Goal: Check status

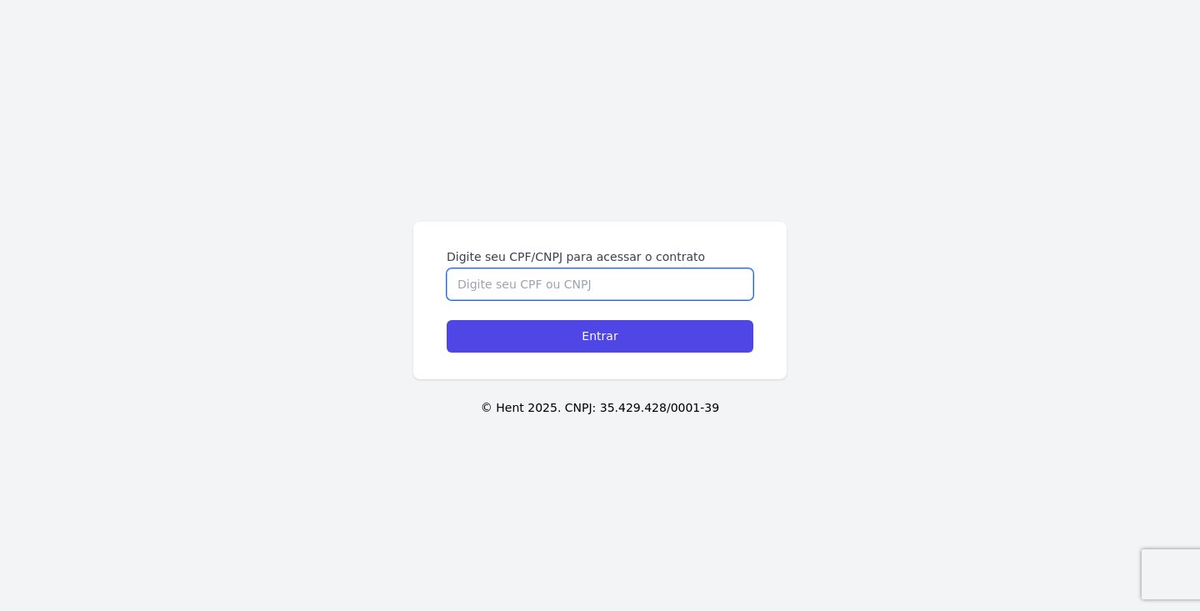
click at [569, 278] on input "Digite seu CPF/CNPJ para acessar o contrato" at bounding box center [600, 284] width 307 height 32
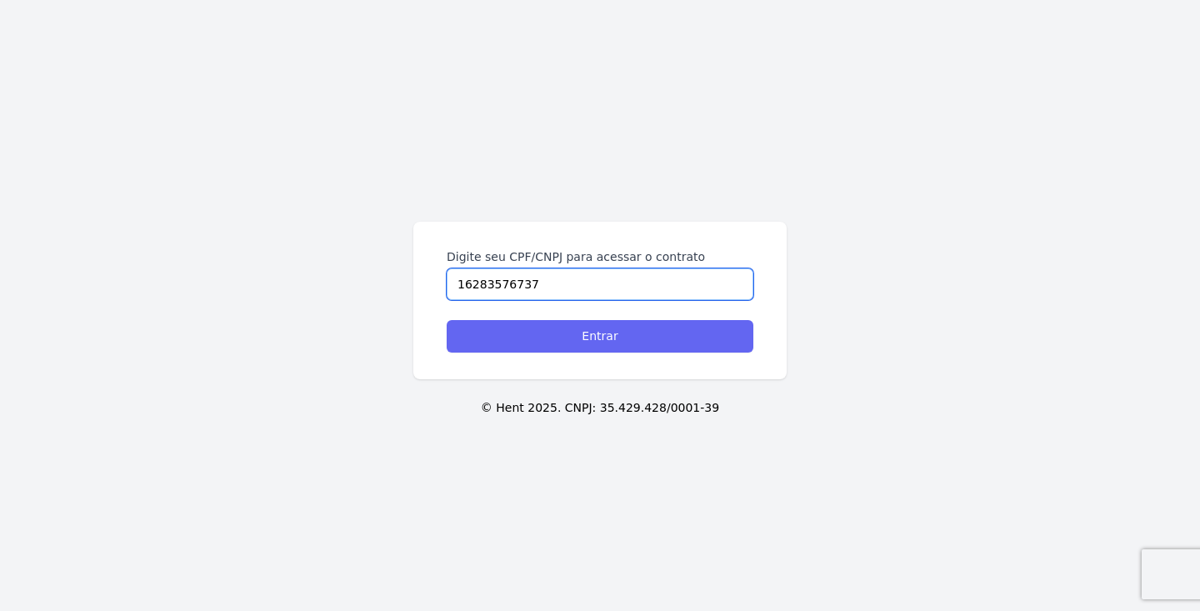
type input "16283576737"
click at [579, 348] on input "Entrar" at bounding box center [600, 336] width 307 height 33
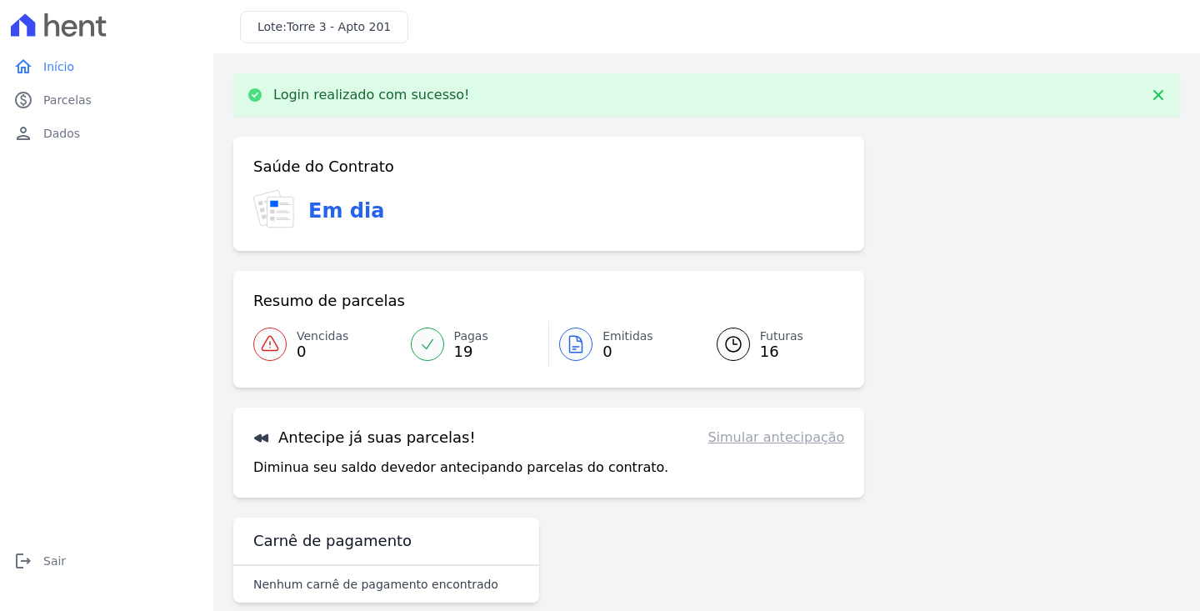
scroll to position [25, 0]
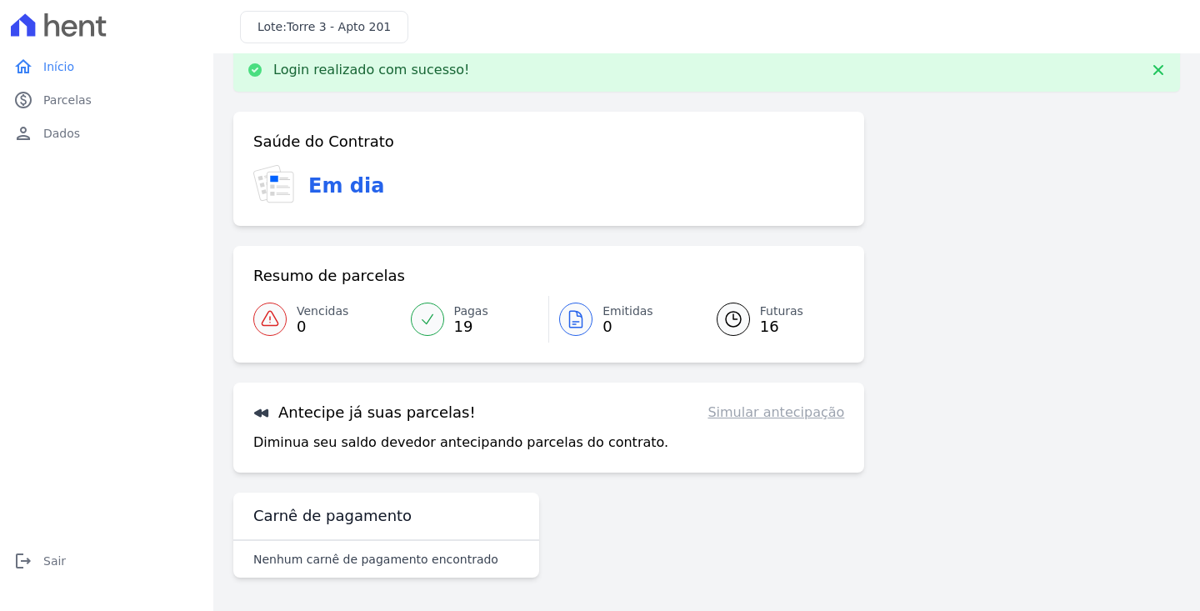
click at [738, 323] on icon at bounding box center [733, 319] width 20 height 20
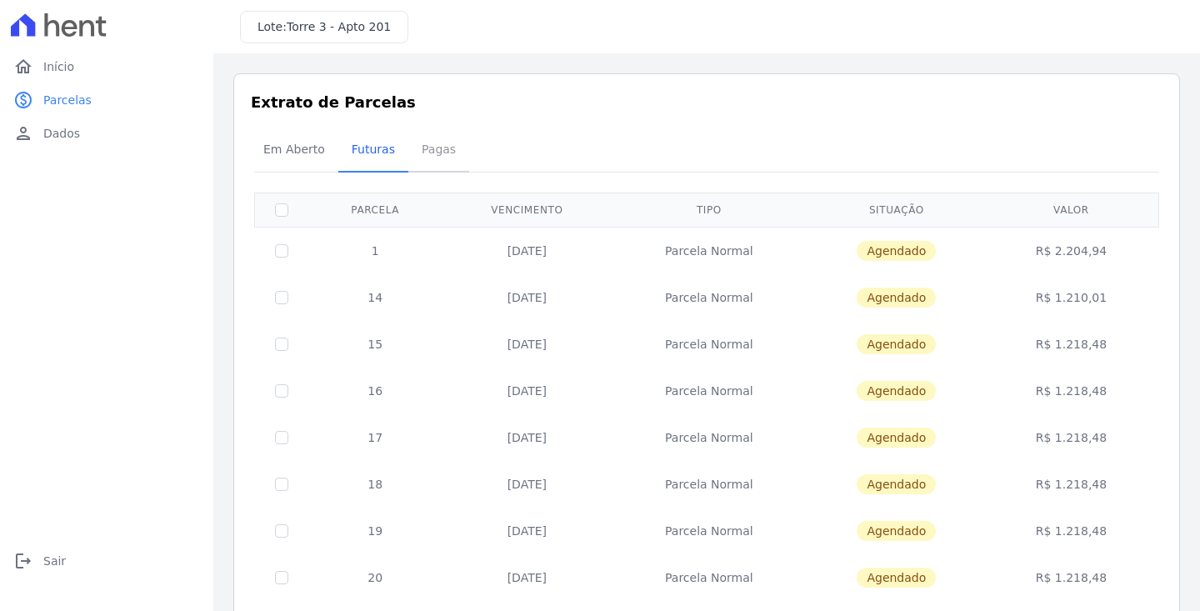
click at [422, 163] on span "Pagas" at bounding box center [439, 149] width 54 height 33
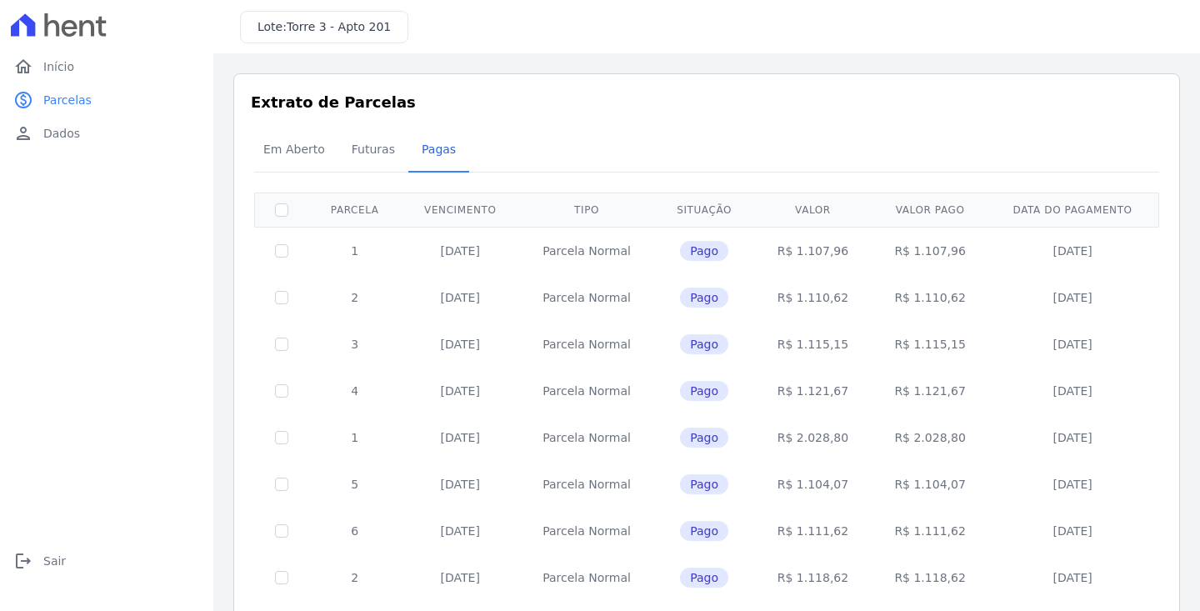
drag, startPoint x: 434, startPoint y: 248, endPoint x: 508, endPoint y: 251, distance: 73.4
click at [508, 251] on td "20/03/2024" at bounding box center [460, 251] width 118 height 48
click at [466, 272] on td "20/03/2024" at bounding box center [460, 251] width 118 height 48
click at [464, 254] on td "20/03/2024" at bounding box center [460, 251] width 118 height 48
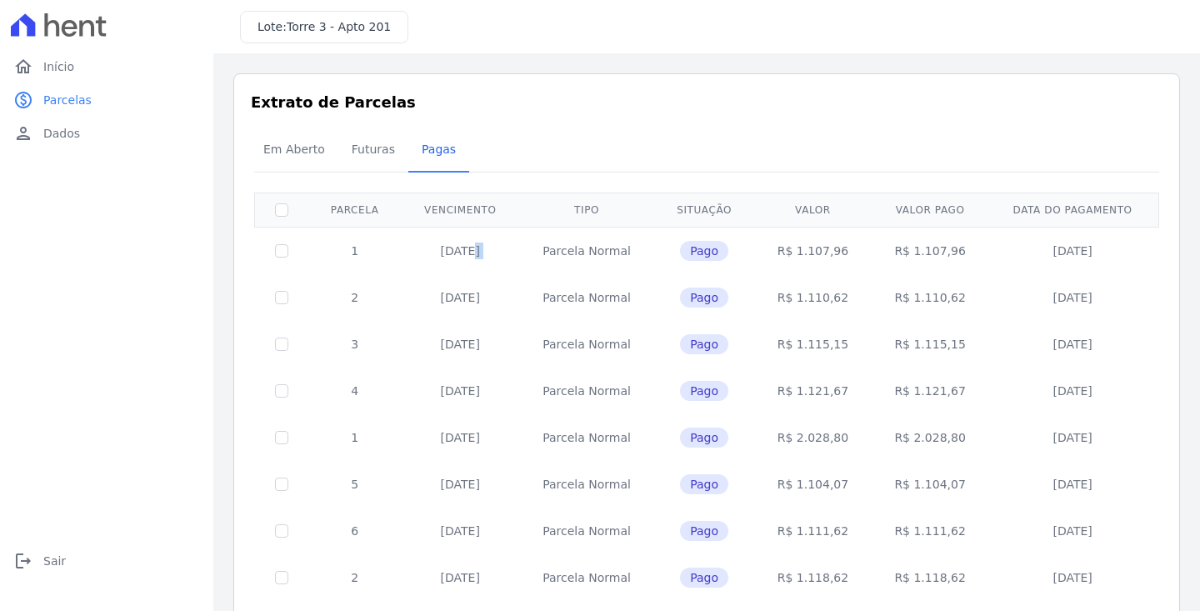
click at [464, 254] on td "20/03/2024" at bounding box center [460, 251] width 118 height 48
